Goal: Task Accomplishment & Management: Complete application form

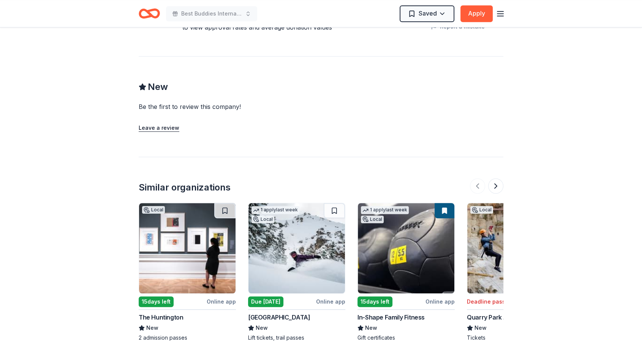
scroll to position [561, 0]
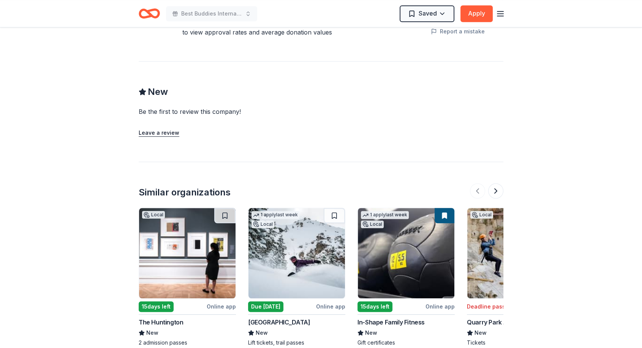
click at [274, 257] on img at bounding box center [296, 253] width 96 height 90
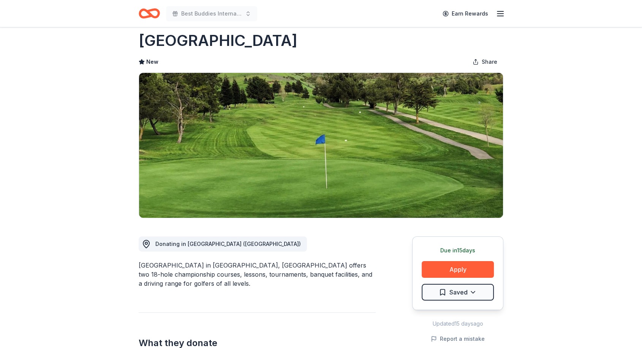
scroll to position [0, 0]
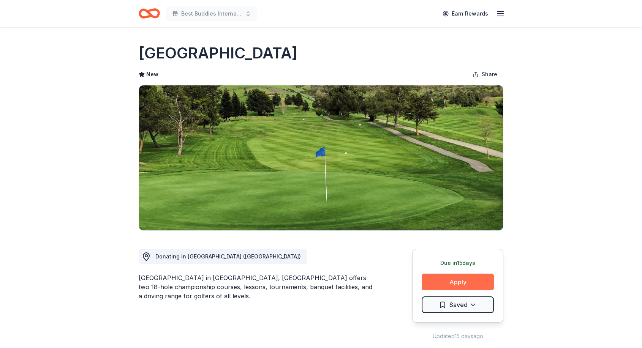
click at [446, 279] on button "Apply" at bounding box center [457, 282] width 72 height 17
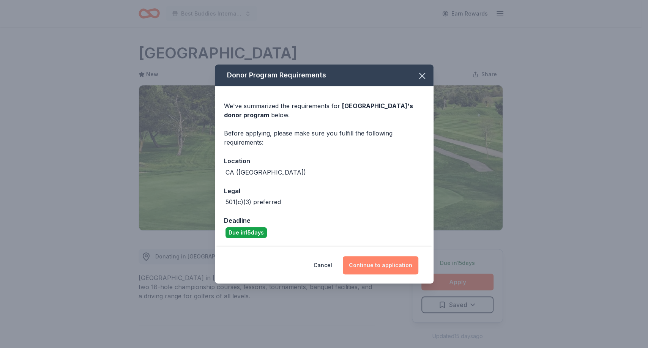
click at [375, 261] on button "Continue to application" at bounding box center [381, 265] width 76 height 18
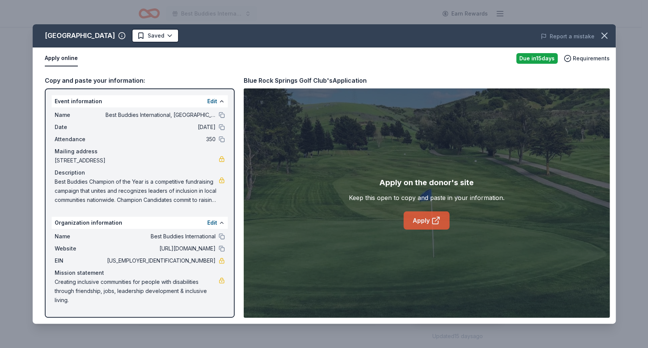
click at [424, 221] on link "Apply" at bounding box center [427, 220] width 46 height 18
click at [420, 221] on link "Apply" at bounding box center [427, 220] width 46 height 18
click at [605, 38] on icon "button" at bounding box center [604, 35] width 11 height 11
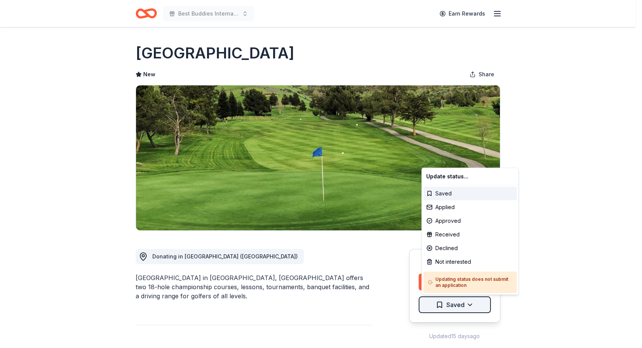
click at [472, 302] on html "Best Buddies International, Sacramento, Champion of the Year Gala Earn Rewards …" at bounding box center [321, 174] width 642 height 348
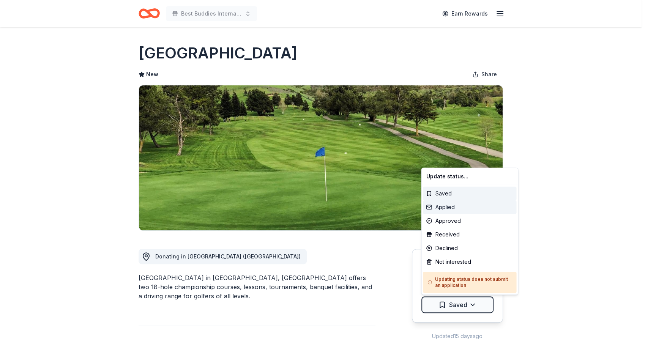
click at [457, 207] on div "Applied" at bounding box center [469, 207] width 93 height 14
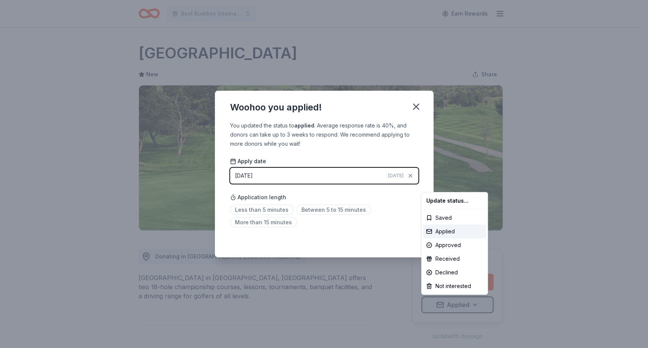
click at [273, 208] on html "Best Buddies International, Sacramento, Champion of the Year Gala Earn Rewards …" at bounding box center [324, 174] width 648 height 348
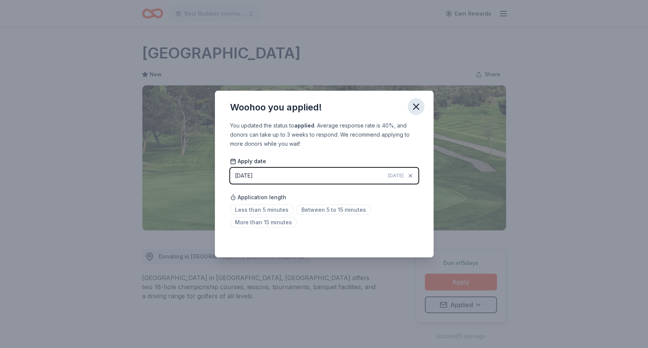
click at [414, 109] on icon "button" at bounding box center [415, 106] width 5 height 5
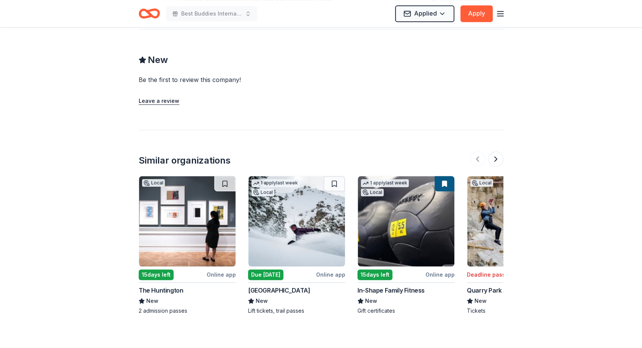
scroll to position [642, 0]
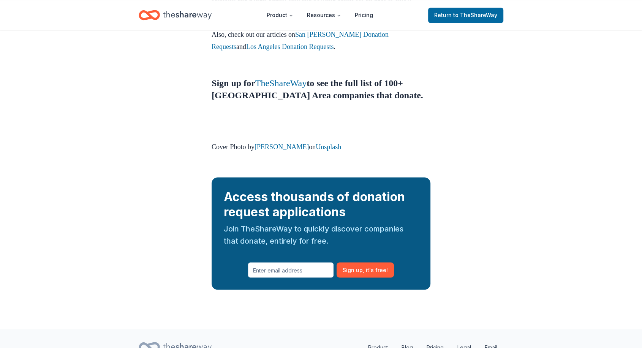
scroll to position [1166, 0]
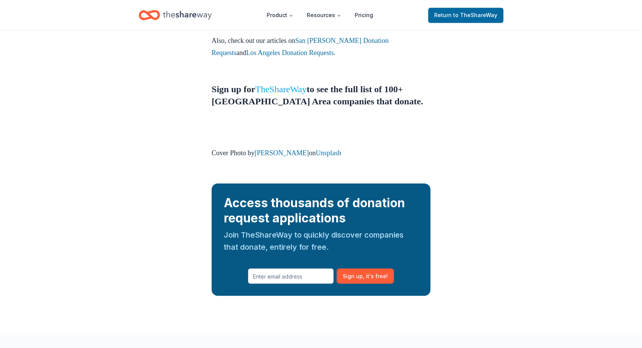
click at [289, 84] on link "TheShareWay" at bounding box center [280, 89] width 51 height 10
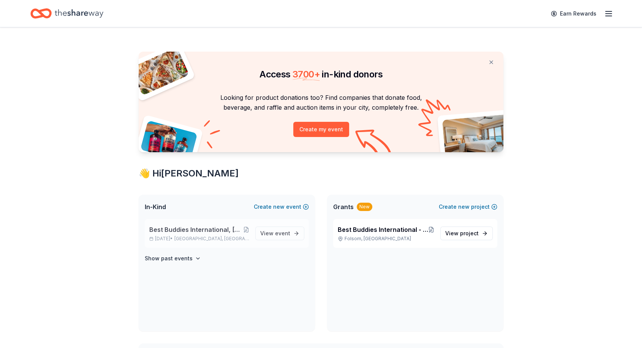
click at [188, 232] on span "Best Buddies International, [GEOGRAPHIC_DATA], Champion of the Year Gala" at bounding box center [196, 229] width 94 height 9
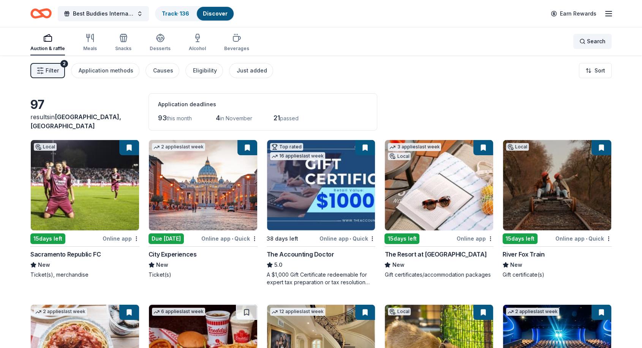
click at [586, 40] on div "Search" at bounding box center [592, 41] width 26 height 9
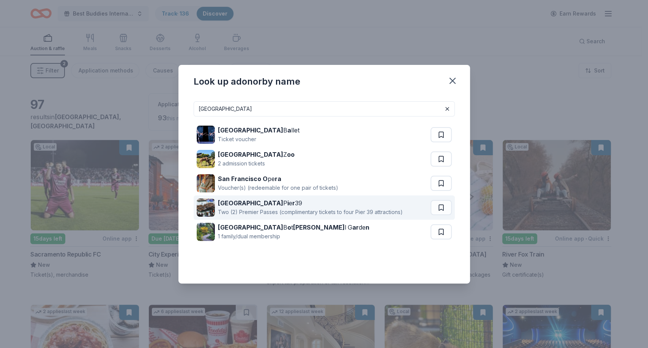
click at [277, 209] on div "Two (2) Premier Passes (complimentary tickets to four Pier 39 attractions)" at bounding box center [310, 212] width 185 height 9
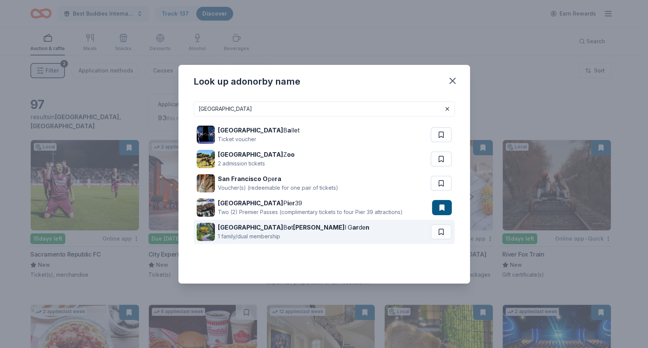
click at [287, 232] on div "1 family/dual membership" at bounding box center [293, 236] width 151 height 9
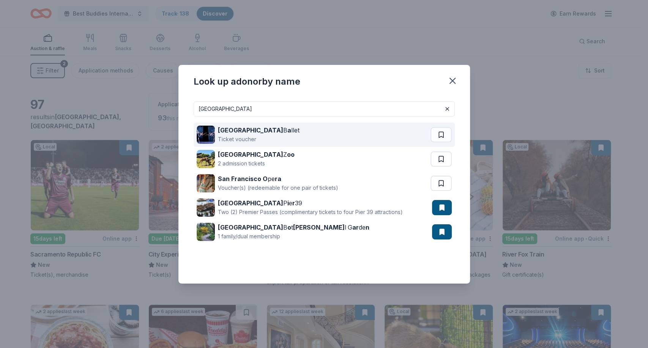
click at [259, 128] on strong "San Francisco" at bounding box center [250, 130] width 65 height 8
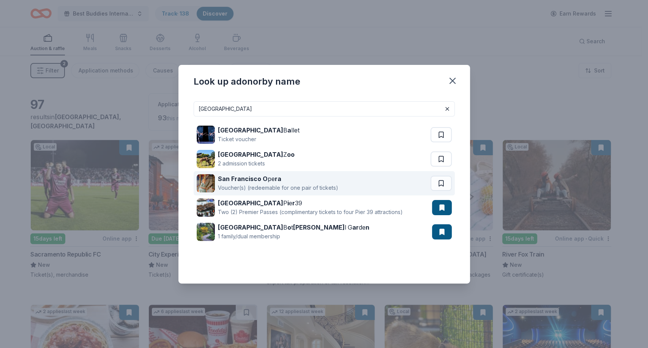
click at [263, 180] on strong "San Francisco O" at bounding box center [243, 179] width 50 height 8
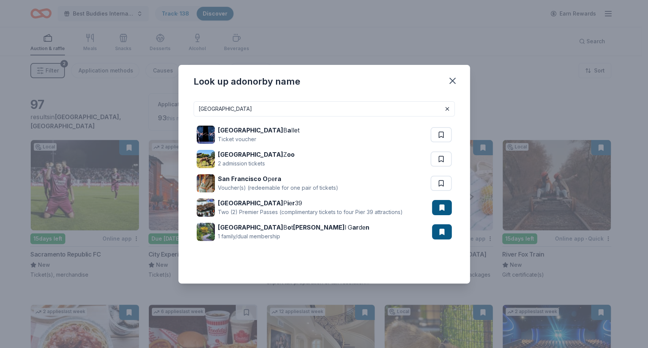
click at [261, 106] on input "san francisco" at bounding box center [324, 108] width 261 height 15
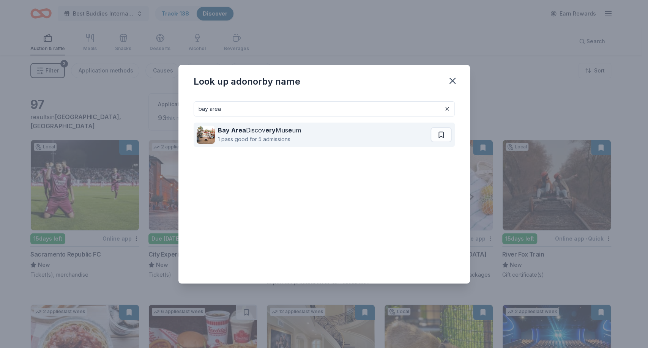
click at [254, 138] on div "1 pass good for 5 admissions" at bounding box center [259, 139] width 83 height 9
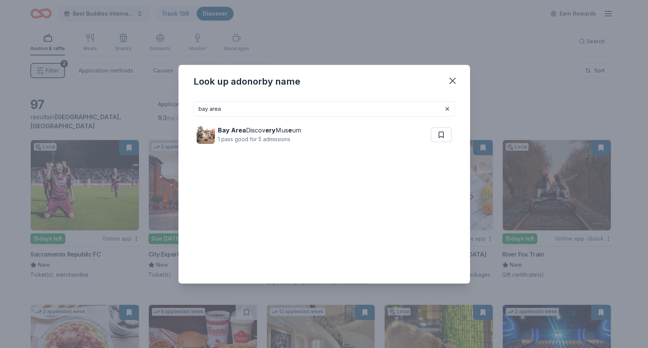
click at [312, 107] on input "bay area" at bounding box center [324, 108] width 261 height 15
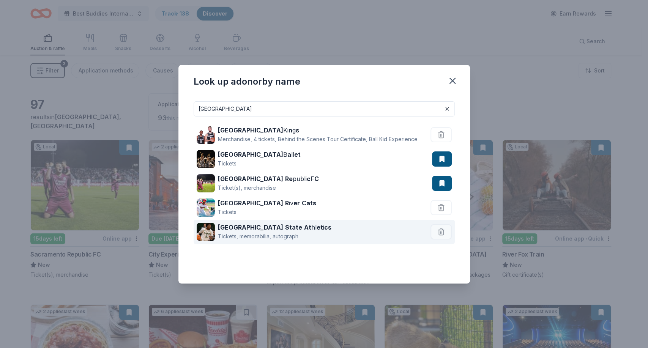
click at [271, 232] on div "Tickets, memorabilia, autograph" at bounding box center [275, 236] width 114 height 9
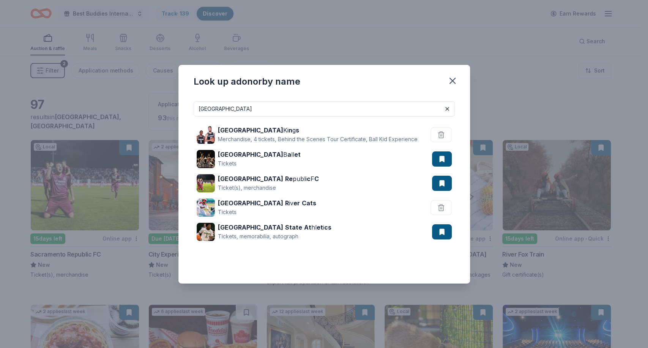
click at [264, 105] on input "sacramento" at bounding box center [324, 108] width 261 height 15
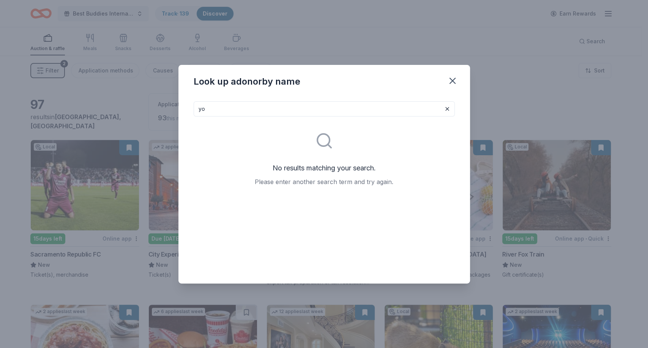
type input "y"
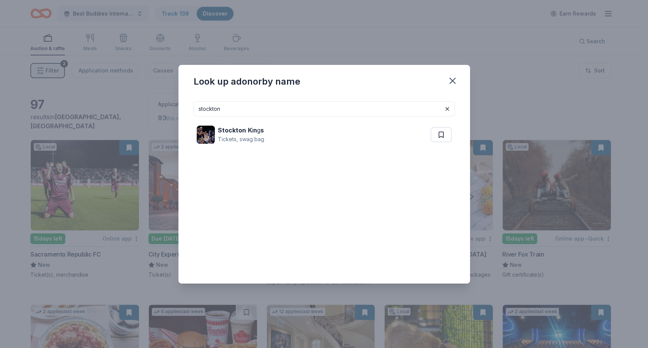
click at [264, 105] on input "stockton" at bounding box center [324, 108] width 261 height 15
type input "e"
type input "p"
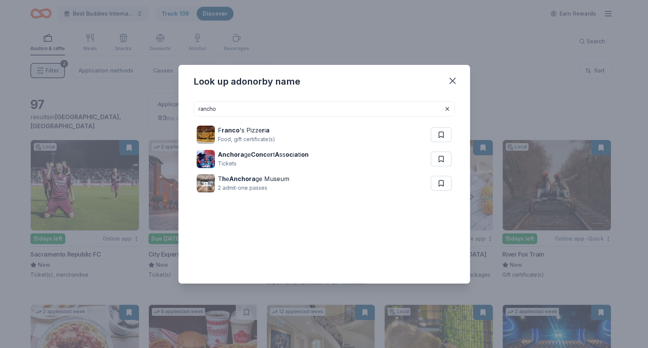
click at [264, 105] on input "rancho" at bounding box center [324, 108] width 261 height 15
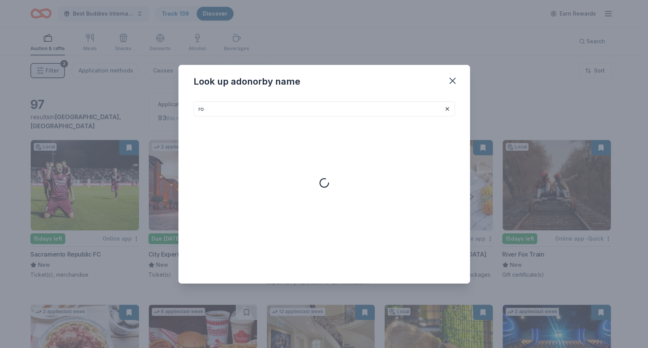
type input "r"
type input "c"
type input "r"
type input "a"
type input "d"
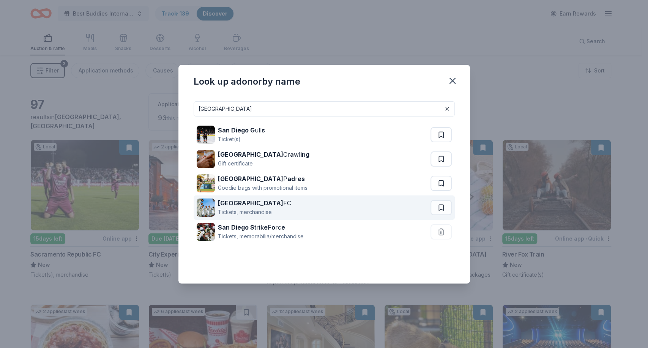
click at [237, 203] on strong "San Diego" at bounding box center [250, 203] width 65 height 8
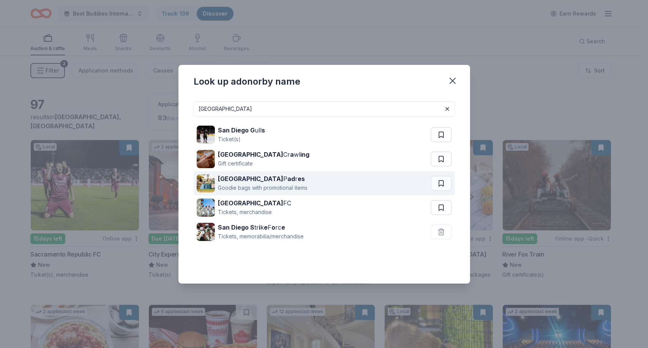
click at [252, 184] on div "Goodie bags with promotional items" at bounding box center [263, 187] width 90 height 9
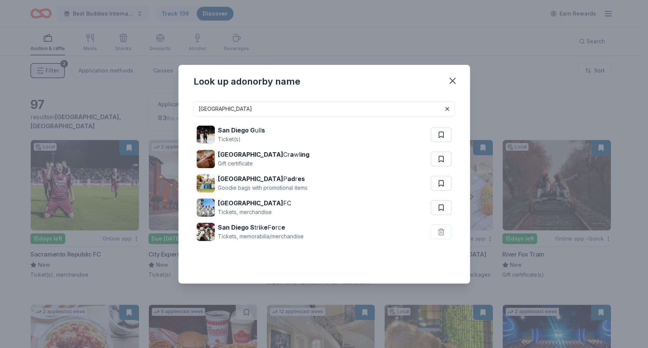
click at [328, 111] on input "san diego" at bounding box center [324, 108] width 261 height 15
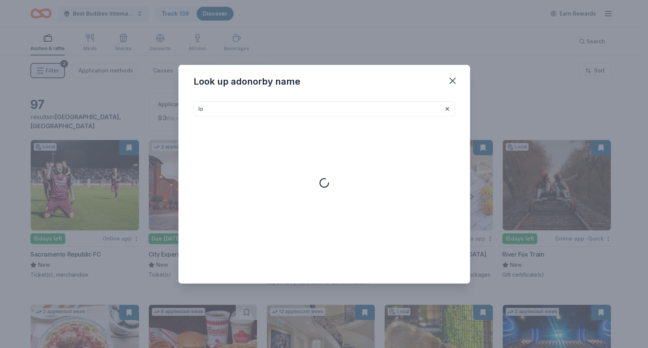
type input "l"
type input "o"
type input "florist"
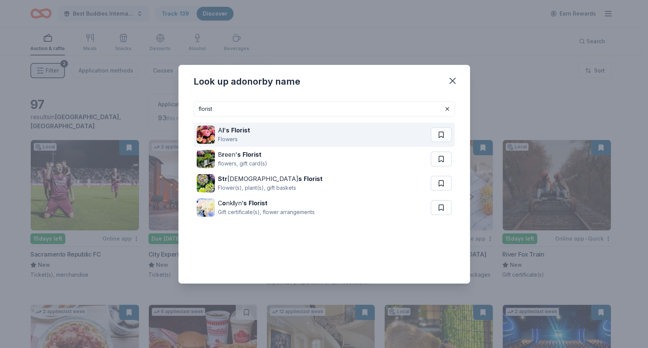
click at [235, 131] on strong "Florist" at bounding box center [240, 130] width 19 height 8
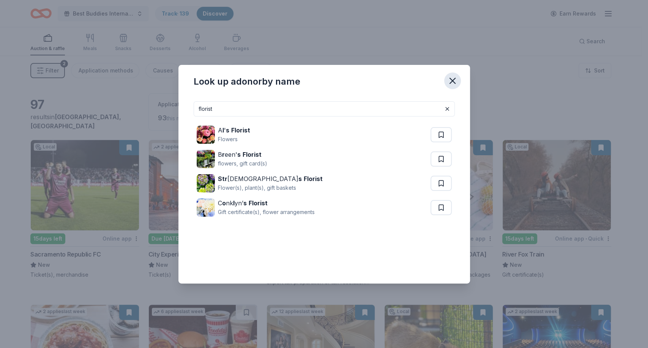
click at [455, 77] on icon "button" at bounding box center [452, 81] width 11 height 11
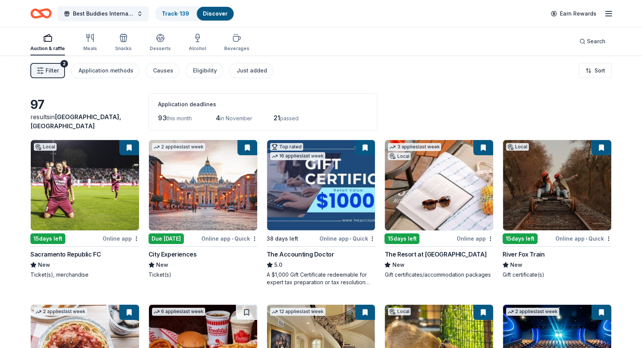
click at [40, 15] on icon "Home" at bounding box center [40, 14] width 21 height 18
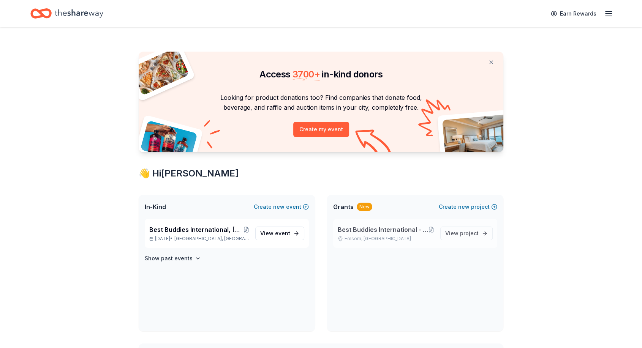
click at [375, 232] on span "Best Buddies International - Sacramento: Sutter Middle School Friendship Chapter" at bounding box center [383, 229] width 90 height 9
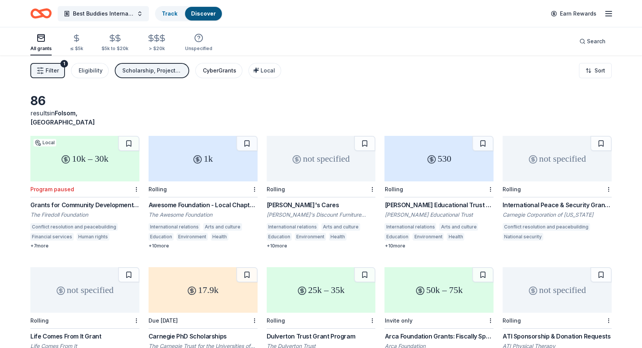
click at [207, 70] on div "CyberGrants" at bounding box center [219, 70] width 33 height 9
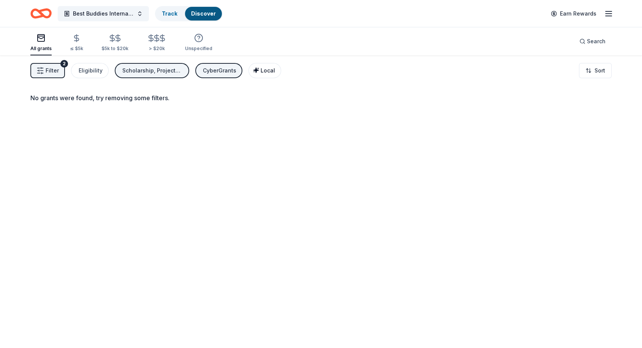
click at [260, 74] on div "Local" at bounding box center [265, 70] width 19 height 9
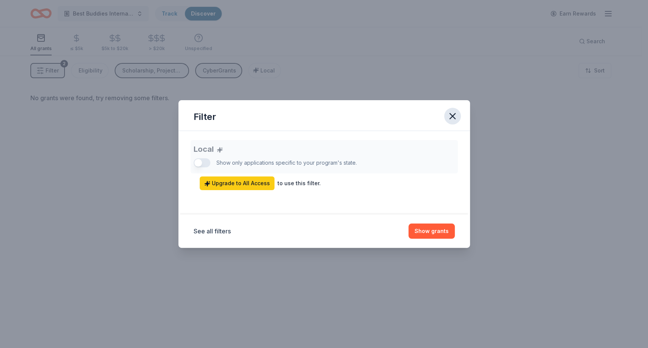
click at [452, 115] on icon "button" at bounding box center [452, 116] width 5 height 5
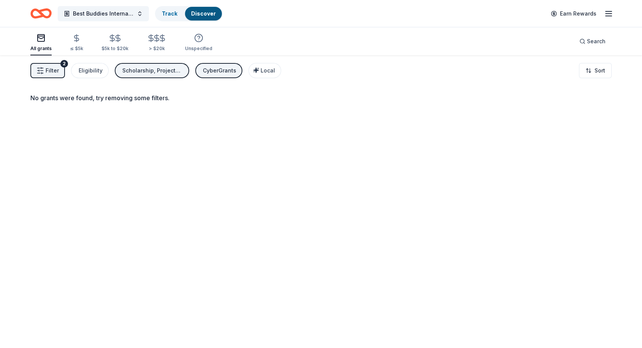
click at [216, 62] on div "Filter 2 Eligibility Scholarship, Projects & programming, Fellowship, Capital, …" at bounding box center [321, 70] width 642 height 30
click at [213, 67] on div "CyberGrants" at bounding box center [219, 70] width 33 height 9
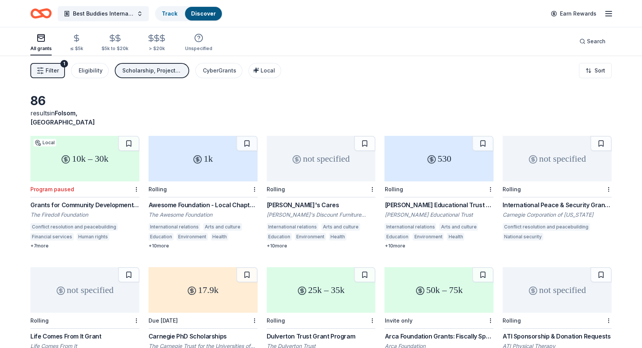
click at [325, 90] on div "86 results in Folsom, CA 10k – 30k Local Program paused Grants for Community De…" at bounding box center [321, 248] width 642 height 386
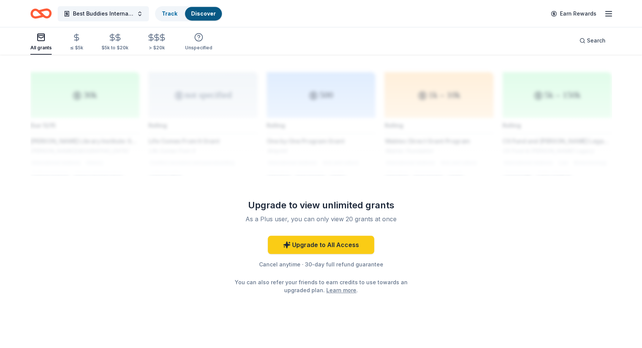
scroll to position [609, 0]
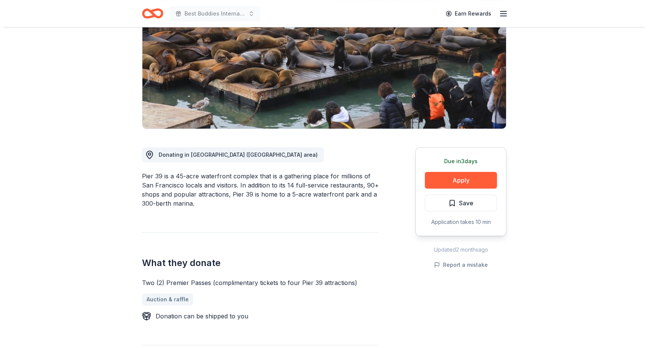
scroll to position [96, 0]
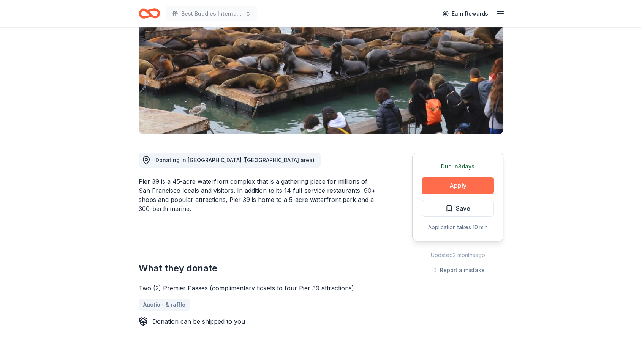
click at [443, 188] on button "Apply" at bounding box center [457, 185] width 72 height 17
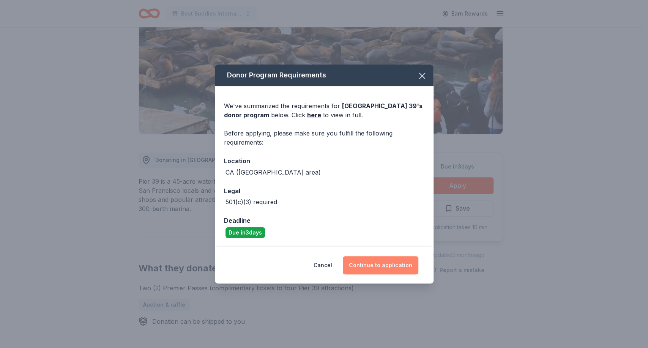
click at [378, 262] on button "Continue to application" at bounding box center [381, 265] width 76 height 18
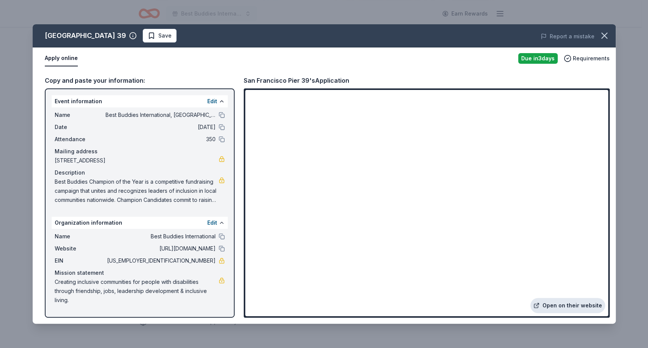
click at [564, 305] on link "Open on their website" at bounding box center [567, 305] width 75 height 15
click at [605, 35] on icon "button" at bounding box center [604, 35] width 11 height 11
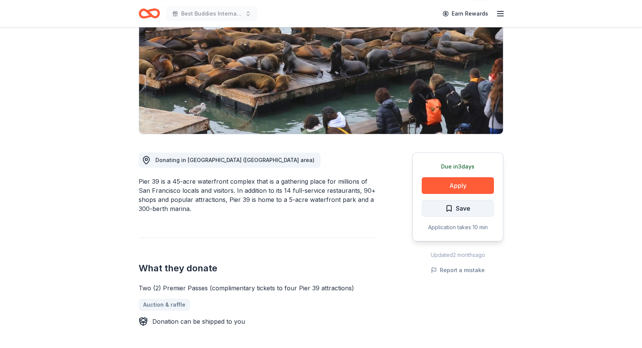
click at [469, 210] on span "Save" at bounding box center [463, 208] width 14 height 10
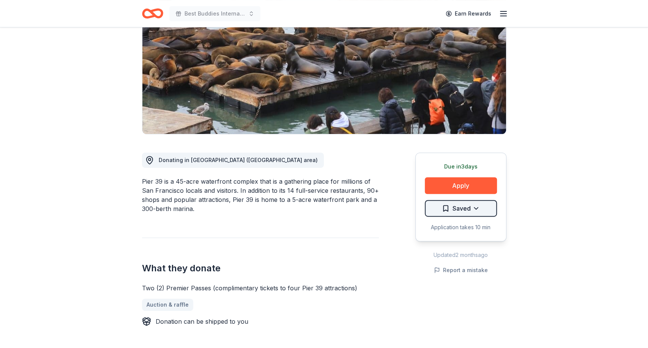
click at [472, 208] on html "Best Buddies International, Sacramento, Champion of the Year Gala Earn Rewards …" at bounding box center [324, 78] width 648 height 348
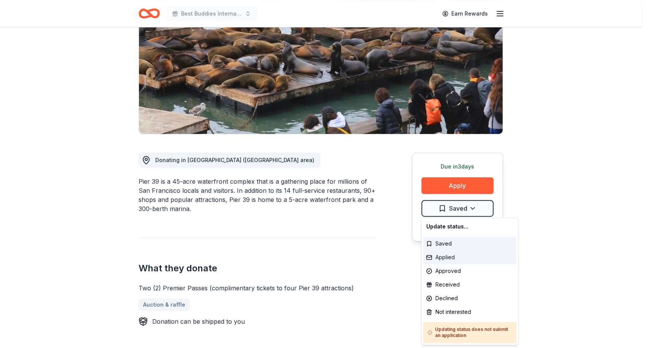
click at [447, 257] on div "Applied" at bounding box center [469, 258] width 93 height 14
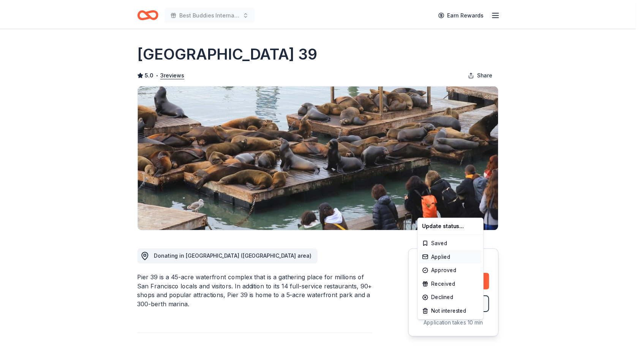
scroll to position [0, 0]
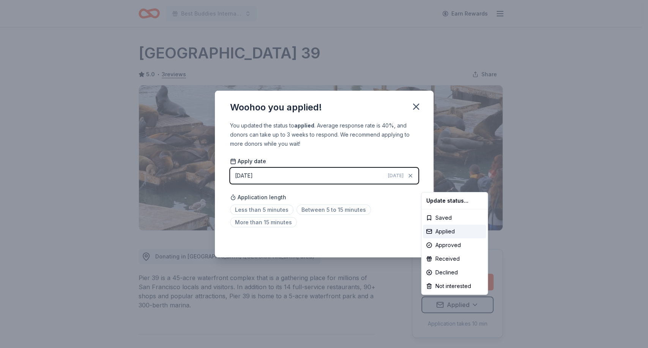
click at [265, 210] on html "Best Buddies International, Sacramento, Champion of the Year Gala Earn Rewards …" at bounding box center [324, 174] width 648 height 348
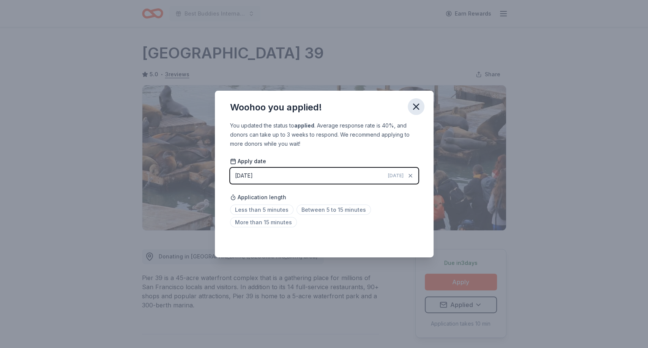
click at [415, 108] on icon "button" at bounding box center [416, 106] width 11 height 11
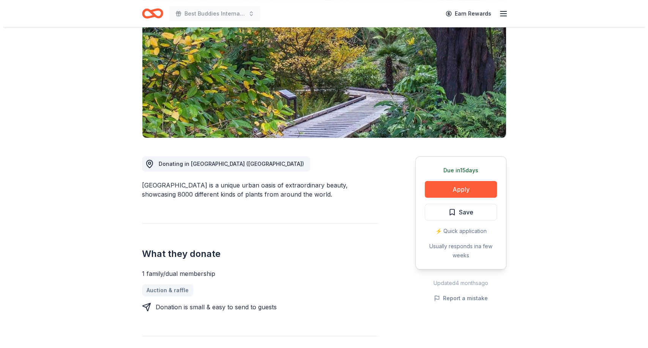
scroll to position [91, 0]
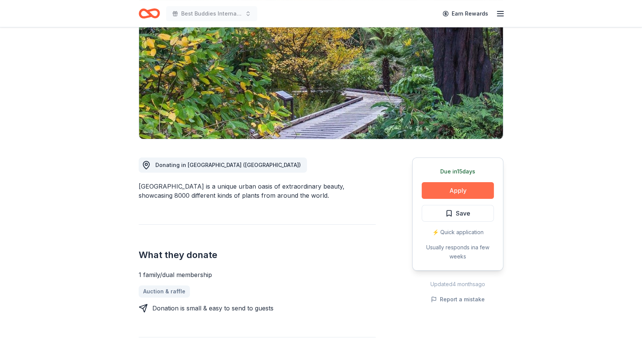
click at [462, 189] on button "Apply" at bounding box center [457, 190] width 72 height 17
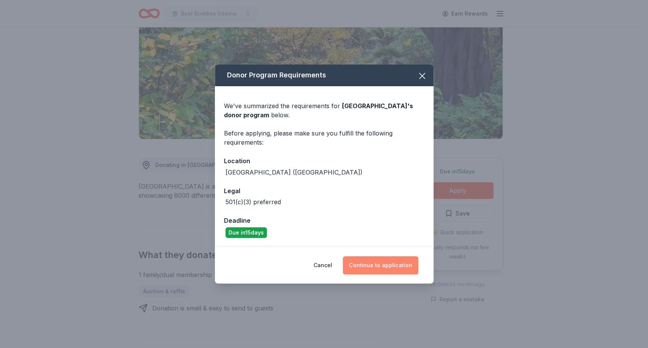
click at [366, 266] on button "Continue to application" at bounding box center [381, 265] width 76 height 18
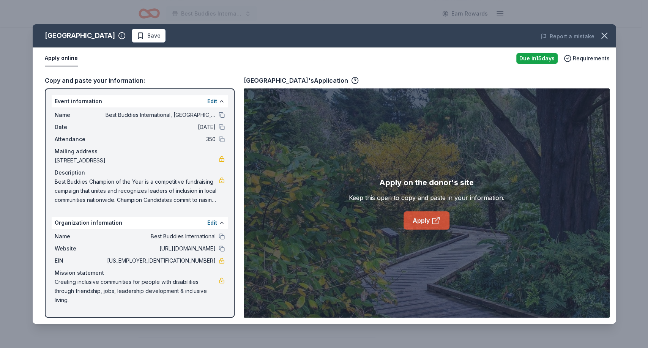
click at [424, 219] on link "Apply" at bounding box center [427, 220] width 46 height 18
click at [161, 39] on span "Save" at bounding box center [153, 35] width 13 height 9
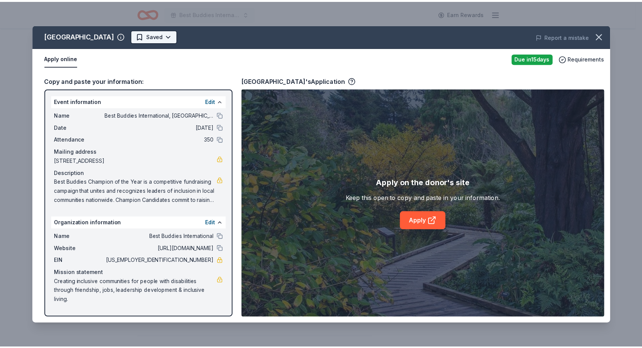
scroll to position [0, 0]
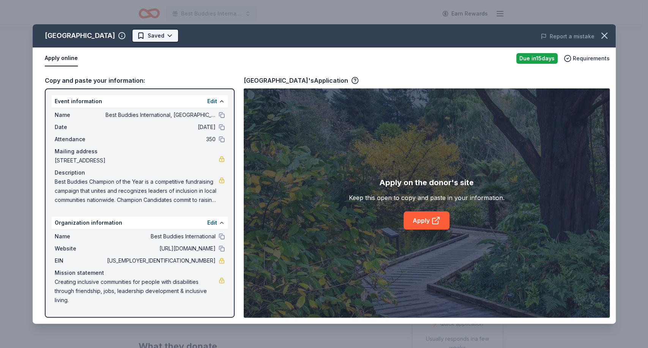
click at [203, 33] on html "Best Buddies International, [GEOGRAPHIC_DATA], Champion of the Year Gala Earn R…" at bounding box center [324, 174] width 648 height 348
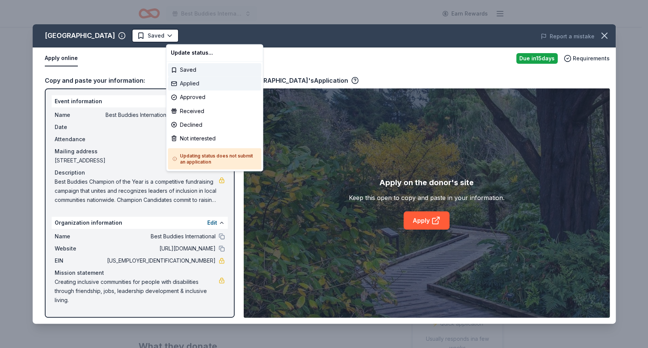
click at [187, 89] on div "Applied" at bounding box center [214, 84] width 93 height 14
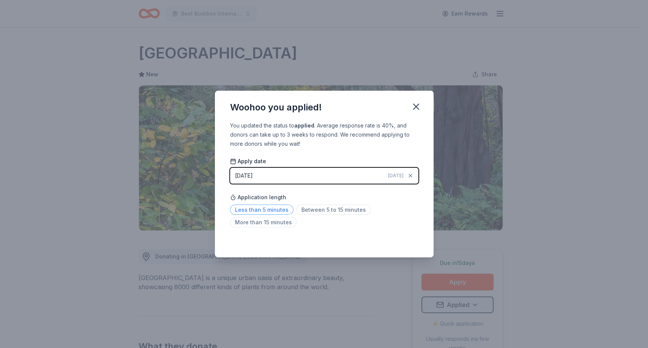
click at [271, 211] on span "Less than 5 minutes" at bounding box center [261, 210] width 63 height 10
click at [415, 106] on icon "button" at bounding box center [415, 106] width 5 height 5
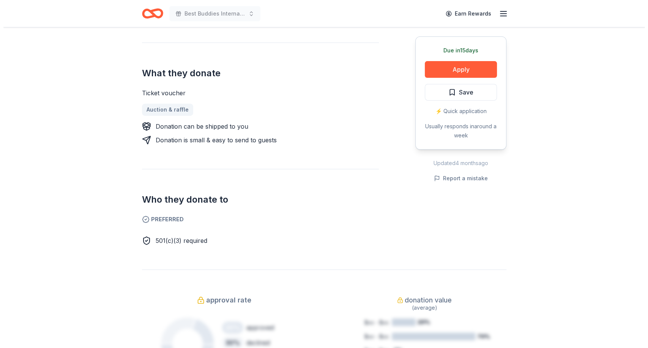
scroll to position [240, 0]
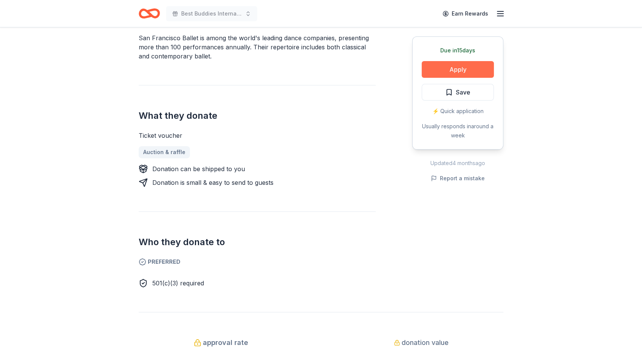
click at [459, 68] on button "Apply" at bounding box center [457, 69] width 72 height 17
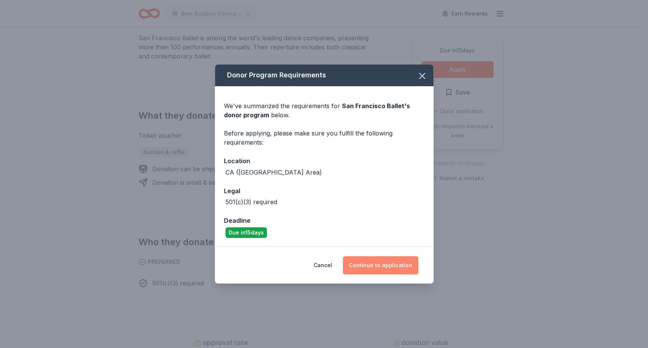
click at [368, 262] on button "Continue to application" at bounding box center [381, 265] width 76 height 18
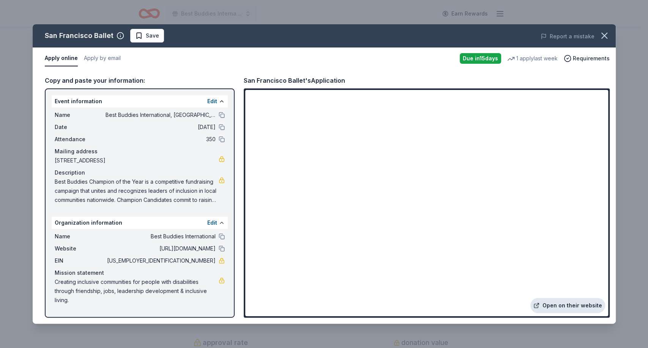
click at [557, 310] on link "Open on their website" at bounding box center [567, 305] width 75 height 15
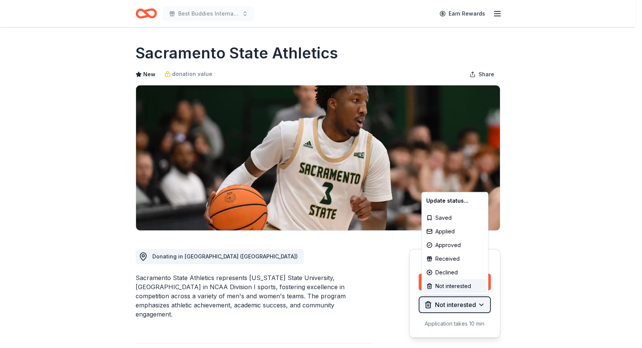
click at [485, 304] on html "Best Buddies International, [GEOGRAPHIC_DATA], Champion of the Year Gala Earn R…" at bounding box center [321, 174] width 642 height 348
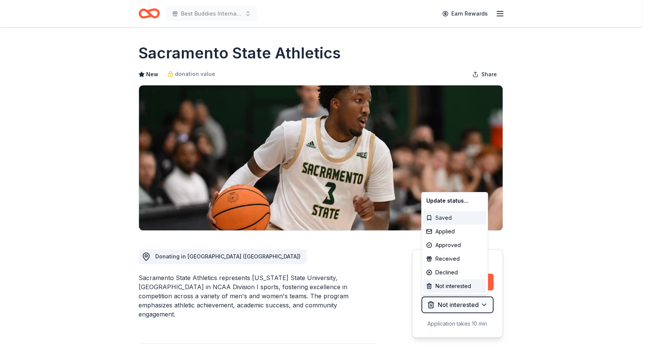
click at [457, 214] on div "Saved" at bounding box center [454, 218] width 63 height 14
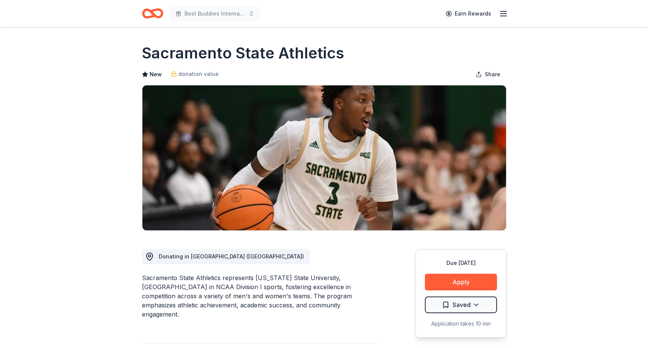
click at [573, 189] on html "Best Buddies International, [GEOGRAPHIC_DATA], Champion of the Year Gala Earn R…" at bounding box center [324, 174] width 648 height 348
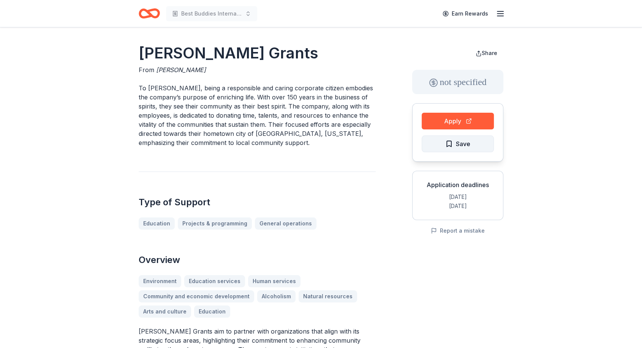
click at [474, 144] on button "Save" at bounding box center [457, 144] width 72 height 17
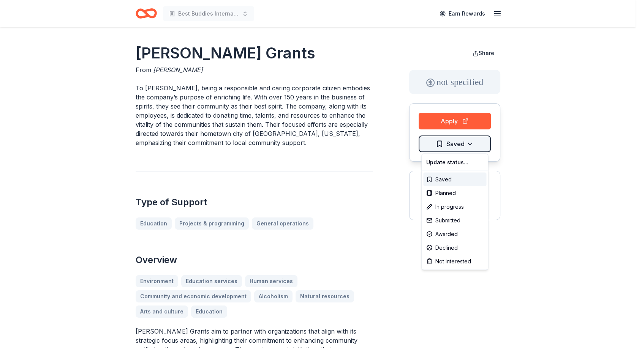
click at [477, 144] on html "Best Buddies International - [GEOGRAPHIC_DATA]: [PERSON_NAME] Middle School Fri…" at bounding box center [321, 174] width 642 height 348
click at [442, 262] on div "Not interested" at bounding box center [454, 261] width 63 height 14
click at [608, 300] on html "Best Buddies International - [GEOGRAPHIC_DATA]: [PERSON_NAME] Middle School Fri…" at bounding box center [321, 174] width 642 height 348
click at [608, 229] on html "Best Buddies International - [GEOGRAPHIC_DATA]: [PERSON_NAME] Middle School Fri…" at bounding box center [321, 174] width 642 height 348
